Goal: Transaction & Acquisition: Purchase product/service

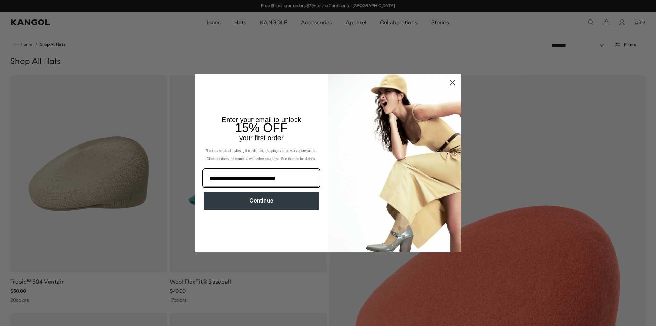
type input "**********"
click at [271, 200] on button "Continue" at bounding box center [261, 200] width 115 height 18
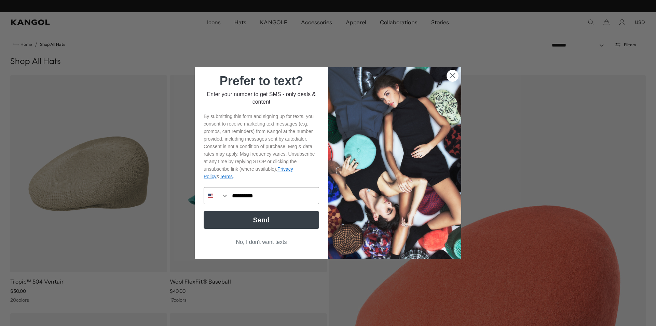
scroll to position [0, 141]
type input "**********"
click at [261, 221] on button "Send" at bounding box center [261, 220] width 115 height 18
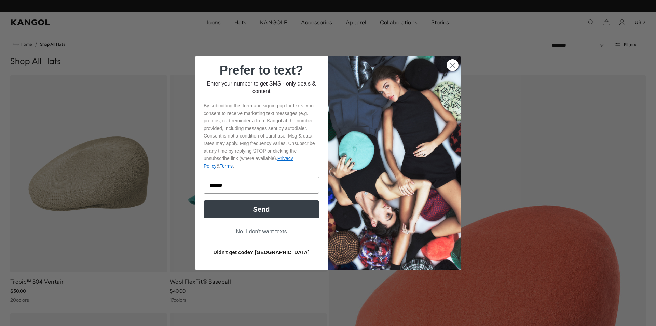
scroll to position [0, 0]
type input "******"
click at [261, 233] on button "No, I don't want texts" at bounding box center [261, 231] width 115 height 13
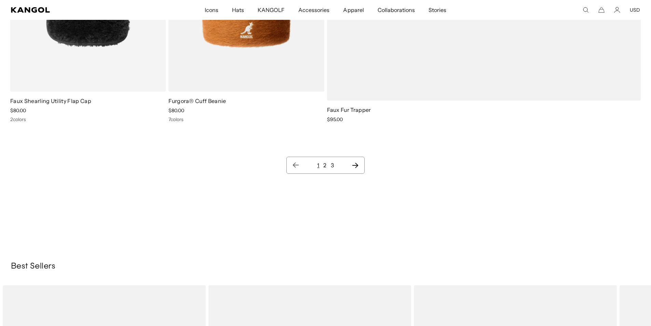
click at [325, 166] on link "2" at bounding box center [324, 165] width 3 height 7
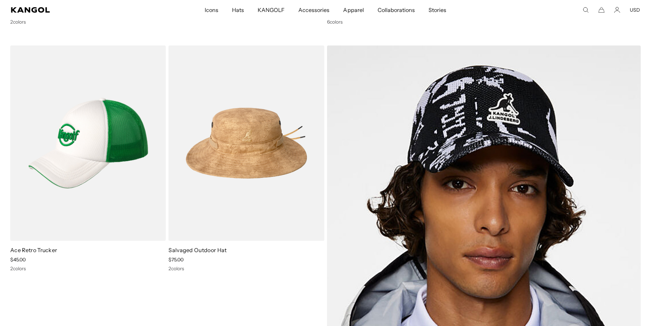
scroll to position [8732, 0]
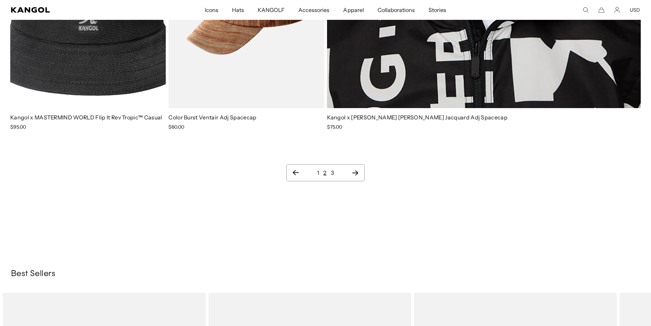
click at [334, 168] on ul "1 2 3" at bounding box center [325, 172] width 66 height 8
click at [331, 169] on link "3" at bounding box center [332, 172] width 3 height 7
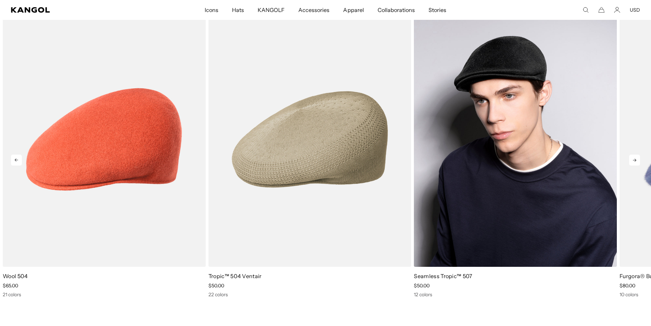
click at [517, 164] on img "3 of 10" at bounding box center [515, 139] width 203 height 255
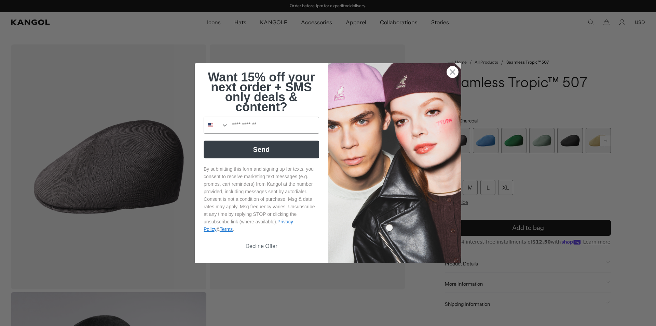
click at [452, 71] on circle "Close dialog" at bounding box center [452, 71] width 11 height 11
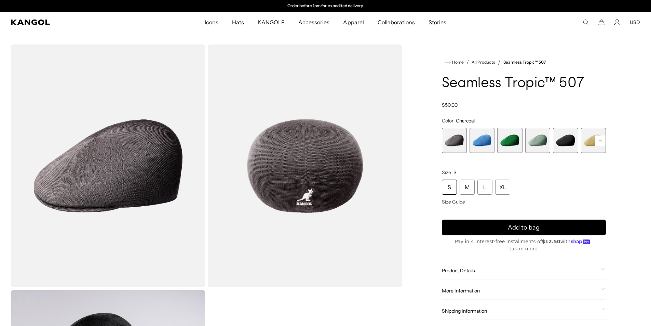
click at [563, 140] on span "5 of 12" at bounding box center [565, 140] width 25 height 25
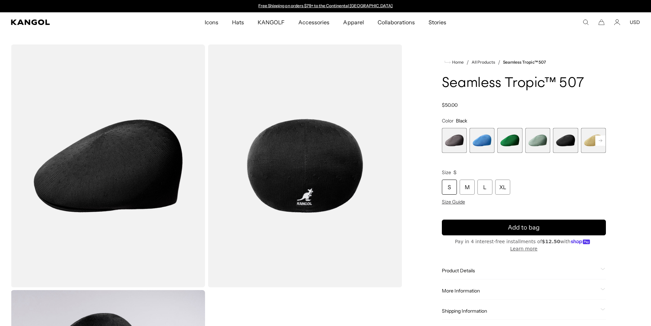
click at [598, 139] on rect at bounding box center [600, 140] width 10 height 10
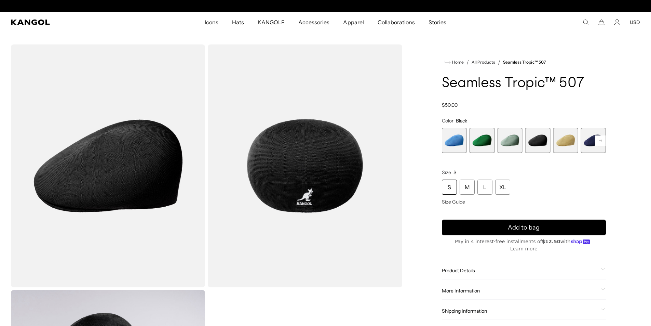
scroll to position [0, 141]
click at [598, 139] on rect at bounding box center [600, 140] width 10 height 10
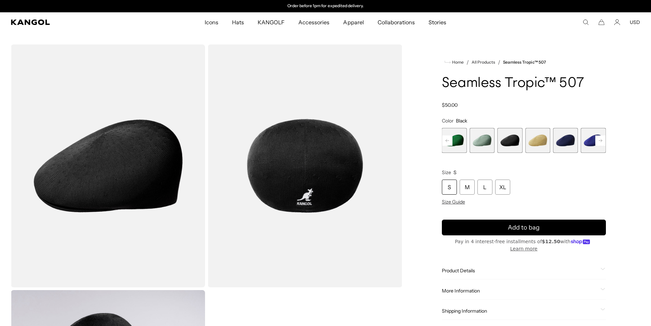
click at [598, 139] on rect at bounding box center [600, 140] width 10 height 10
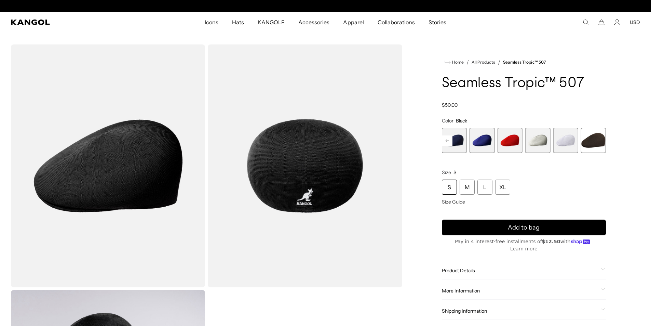
click at [598, 139] on span "12 of 12" at bounding box center [593, 140] width 25 height 25
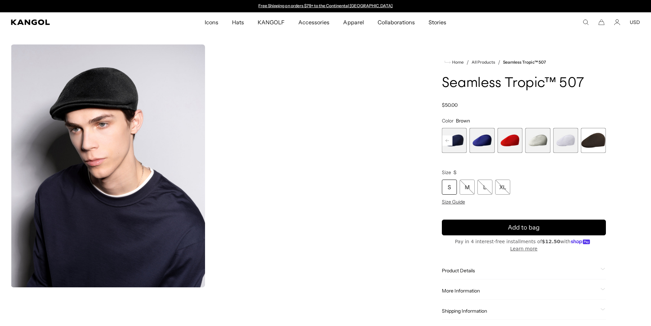
click at [598, 139] on span "12 of 12" at bounding box center [593, 140] width 25 height 25
click at [447, 140] on icon at bounding box center [446, 140] width 3 height 3
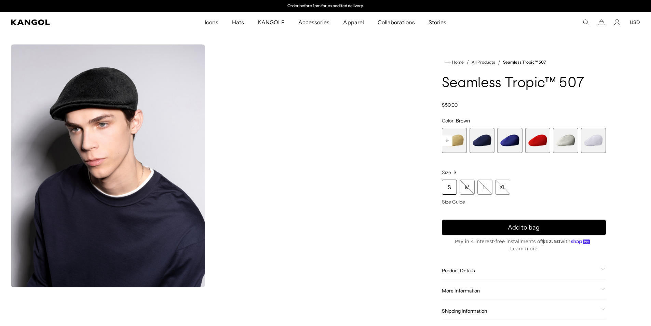
click at [447, 140] on icon at bounding box center [446, 140] width 3 height 3
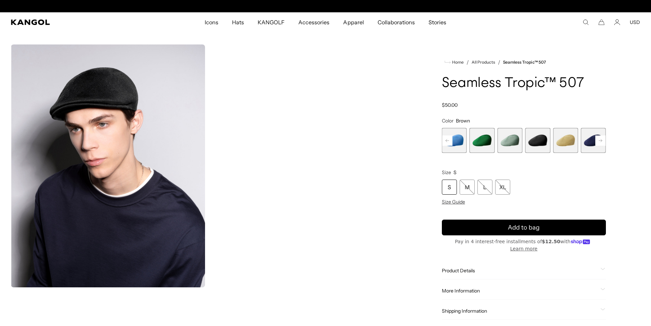
click at [447, 140] on icon at bounding box center [446, 140] width 3 height 3
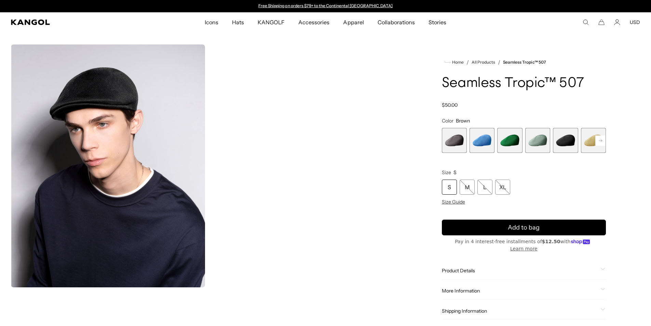
click at [568, 142] on span "5 of 12" at bounding box center [565, 140] width 25 height 25
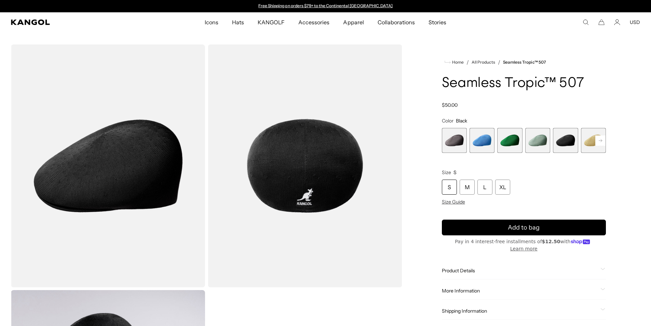
click at [599, 140] on rect at bounding box center [600, 140] width 10 height 10
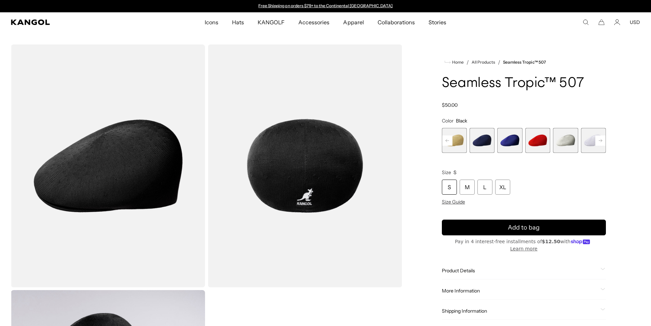
click at [599, 140] on rect at bounding box center [600, 140] width 10 height 10
click at [599, 140] on span "12 of 12" at bounding box center [593, 140] width 25 height 25
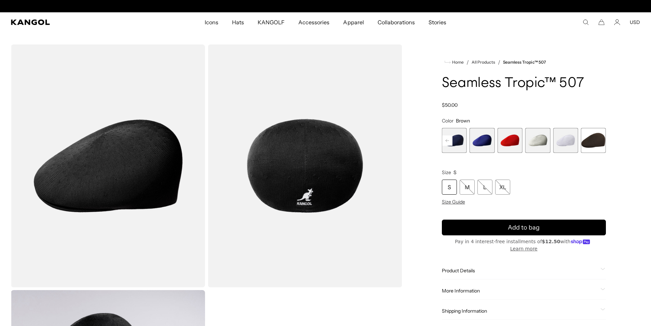
scroll to position [0, 141]
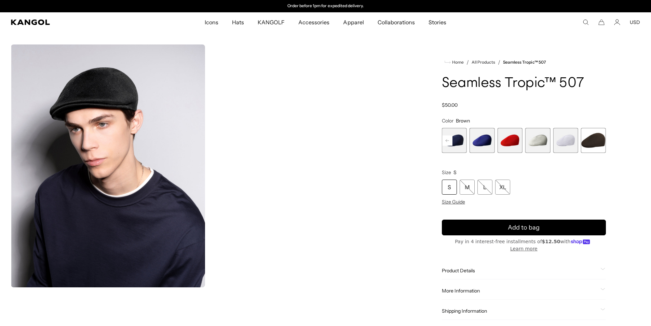
click at [599, 140] on span "12 of 12" at bounding box center [593, 140] width 25 height 25
click at [568, 144] on span "11 of 12" at bounding box center [565, 140] width 25 height 25
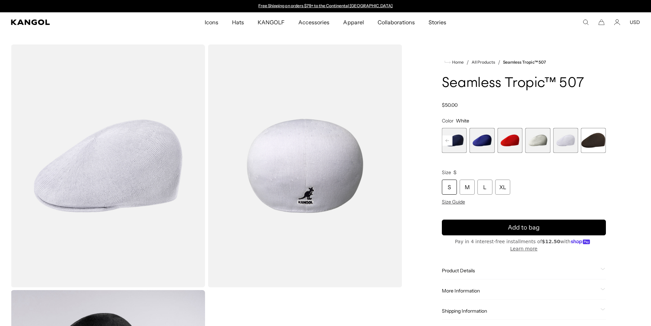
click at [454, 143] on span "7 of 12" at bounding box center [454, 140] width 25 height 25
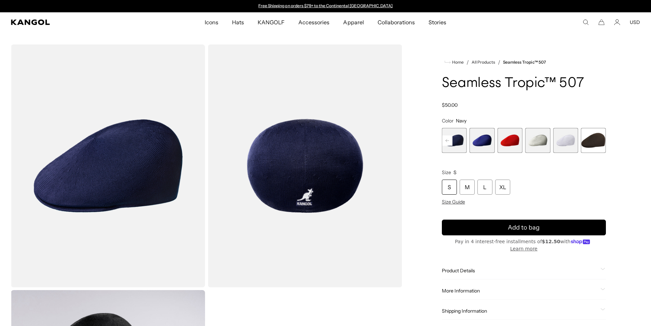
click at [445, 141] on rect at bounding box center [447, 140] width 10 height 10
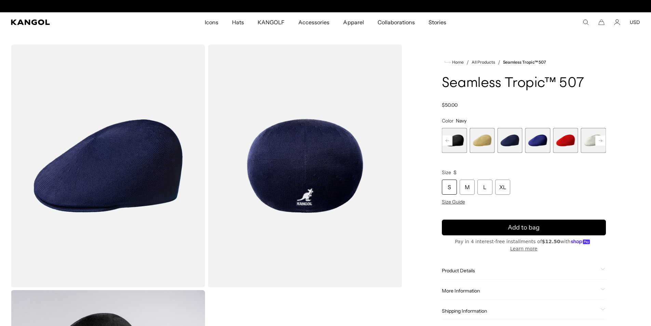
scroll to position [0, 141]
click at [445, 141] on rect at bounding box center [447, 140] width 10 height 10
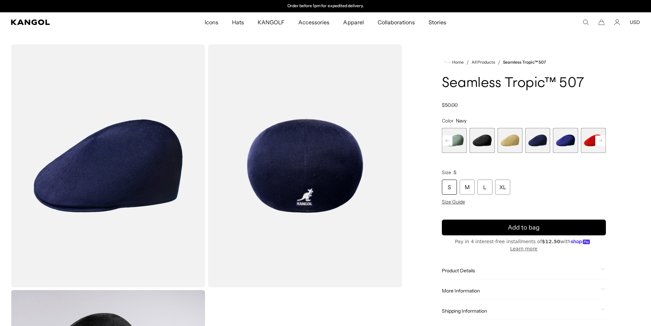
click at [479, 142] on span "5 of 12" at bounding box center [481, 140] width 25 height 25
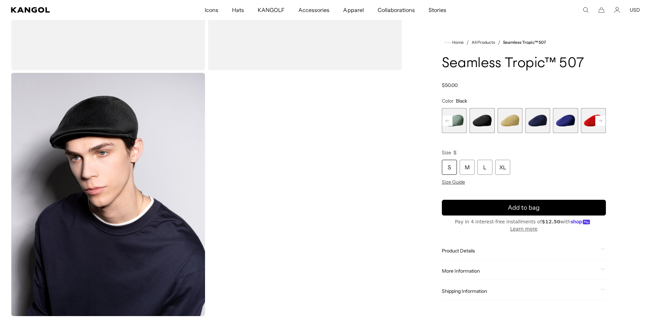
click at [482, 125] on span "5 of 12" at bounding box center [481, 120] width 25 height 25
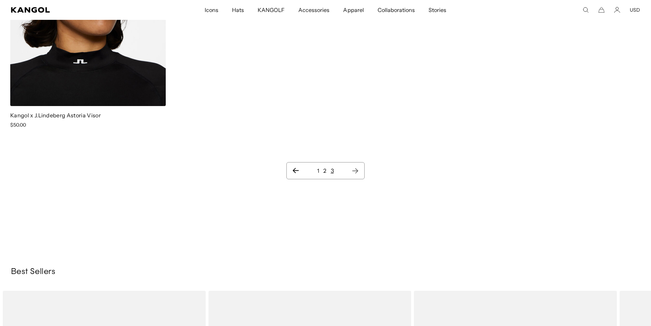
scroll to position [608, 0]
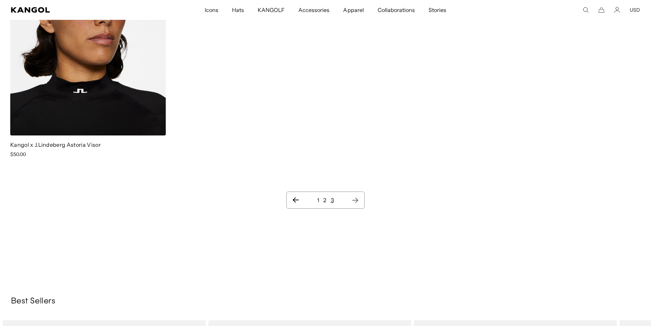
click at [318, 196] on link "1" at bounding box center [318, 199] width 2 height 7
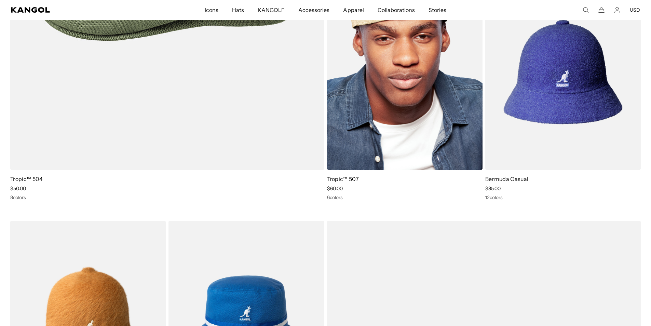
click at [411, 97] on img at bounding box center [404, 71] width 155 height 195
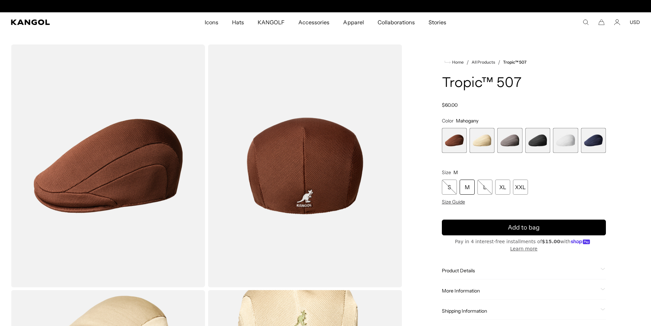
scroll to position [0, 141]
click at [487, 142] on span "2 of 6" at bounding box center [481, 140] width 25 height 25
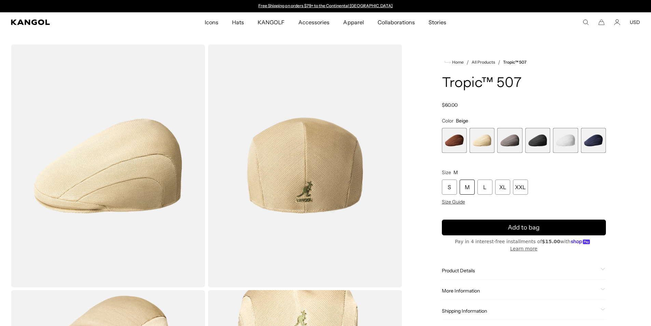
click at [508, 146] on span "3 of 6" at bounding box center [509, 140] width 25 height 25
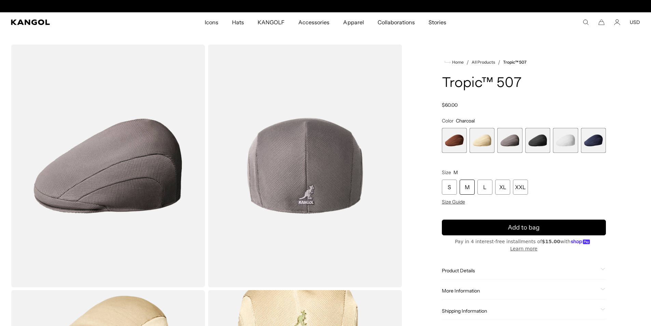
scroll to position [0, 141]
click at [536, 141] on span "4 of 6" at bounding box center [537, 140] width 25 height 25
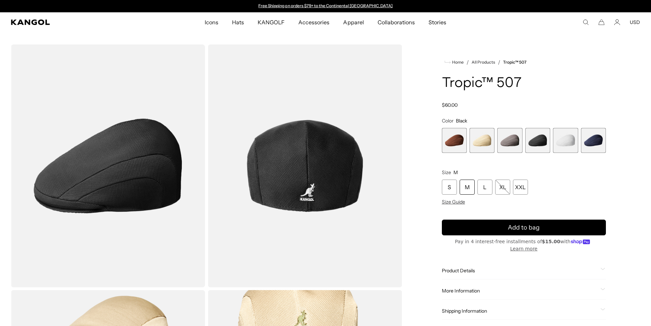
click at [565, 140] on span "5 of 6" at bounding box center [565, 140] width 25 height 25
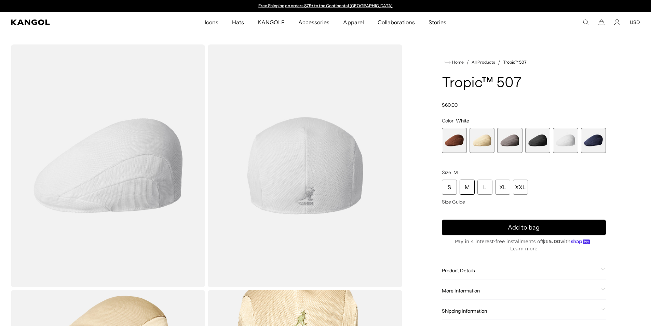
click at [597, 145] on span "6 of 6" at bounding box center [593, 140] width 25 height 25
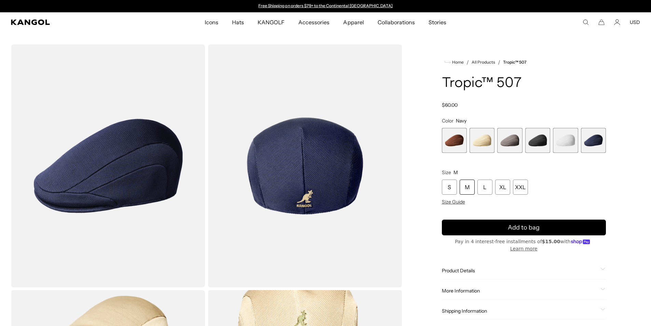
click at [509, 140] on span "3 of 6" at bounding box center [509, 140] width 25 height 25
